Goal: Task Accomplishment & Management: Manage account settings

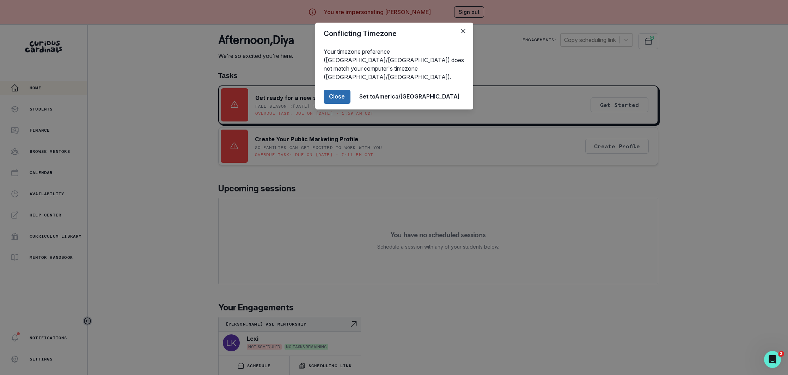
drag, startPoint x: 372, startPoint y: 89, endPoint x: 373, endPoint y: 93, distance: 4.2
click at [351, 90] on button "Close" at bounding box center [337, 97] width 27 height 14
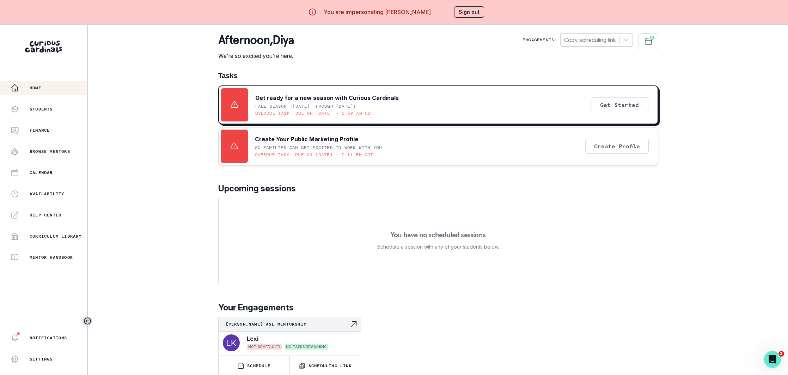
click at [471, 12] on button "Sign out" at bounding box center [469, 11] width 30 height 11
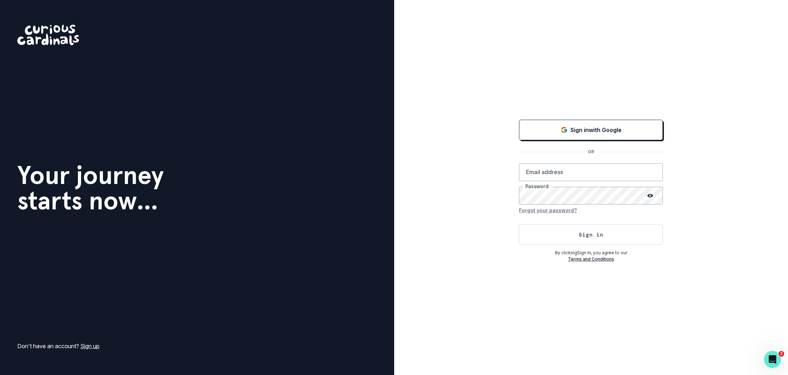
type input "[EMAIL_ADDRESS][DOMAIN_NAME]"
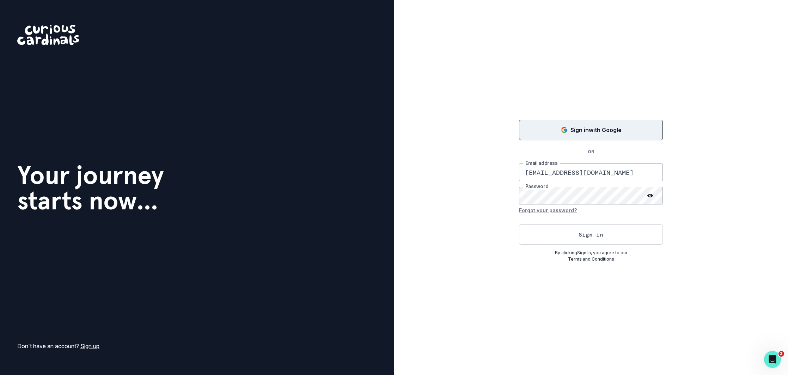
click at [566, 124] on button "Sign in with Google" at bounding box center [591, 130] width 144 height 20
